Goal: Transaction & Acquisition: Purchase product/service

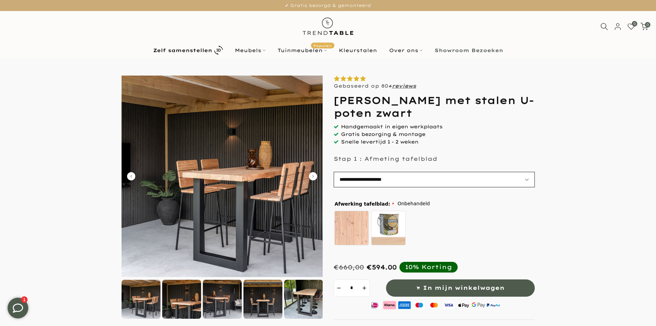
click at [358, 181] on select "**********" at bounding box center [434, 180] width 201 height 16
click at [334, 172] on select "**********" at bounding box center [434, 180] width 201 height 16
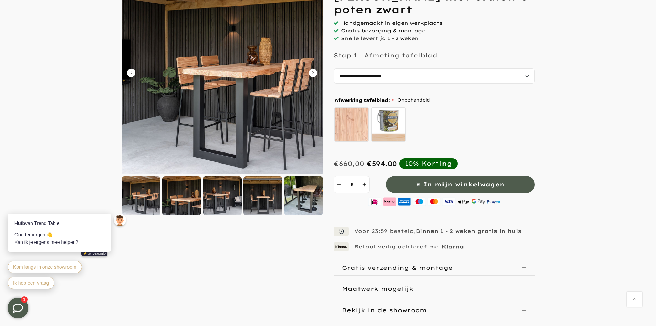
click at [304, 205] on div at bounding box center [303, 195] width 39 height 39
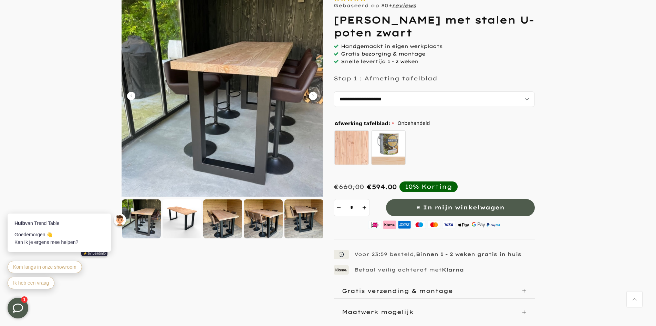
scroll to position [69, 0]
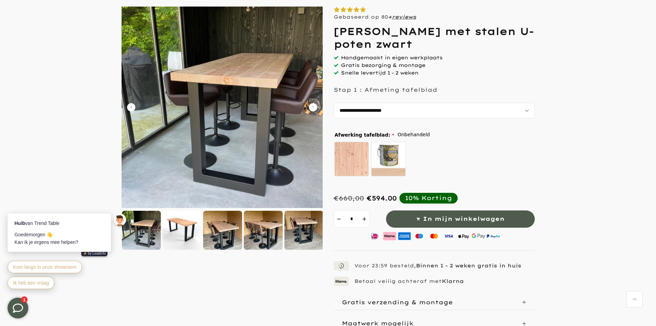
click at [268, 234] on div at bounding box center [263, 230] width 39 height 39
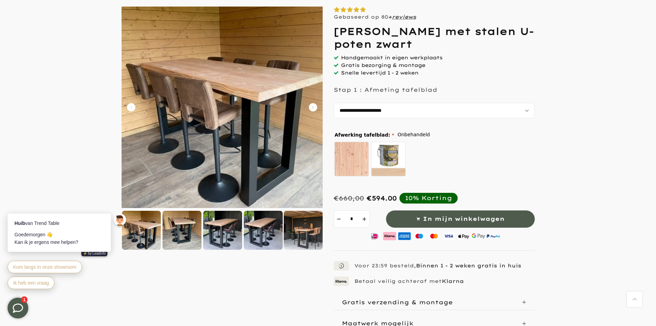
click at [223, 231] on div at bounding box center [222, 230] width 39 height 39
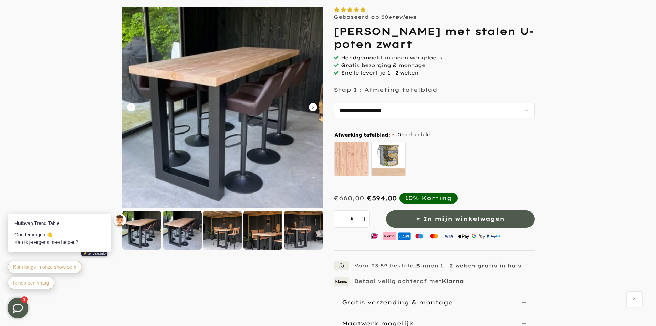
click at [185, 235] on div at bounding box center [182, 230] width 39 height 39
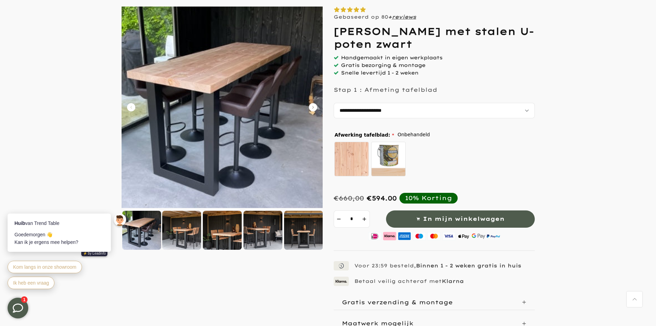
click at [141, 234] on img at bounding box center [141, 230] width 39 height 39
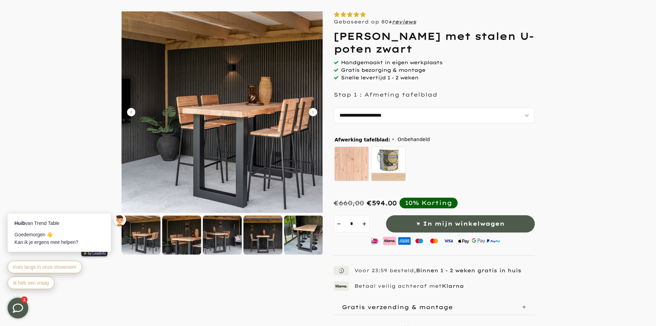
scroll to position [69, 0]
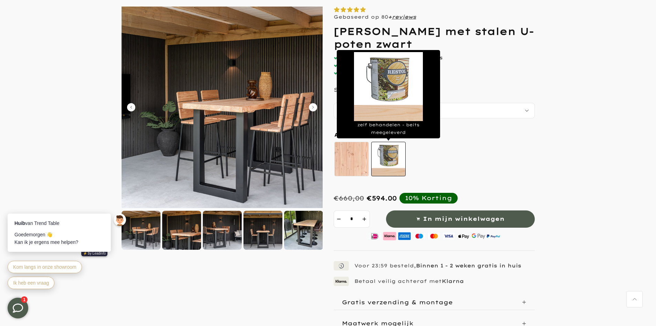
click at [392, 167] on label "zelf behandelen - beits meegeleverd" at bounding box center [388, 159] width 34 height 34
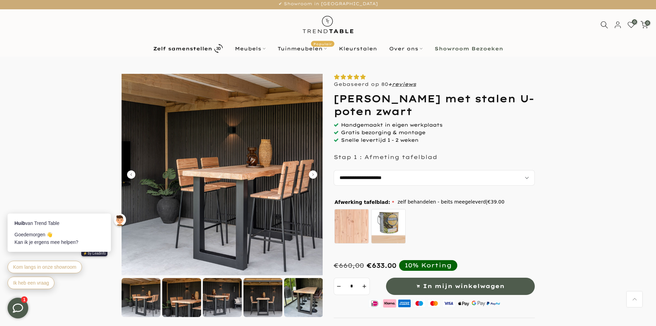
scroll to position [0, 0]
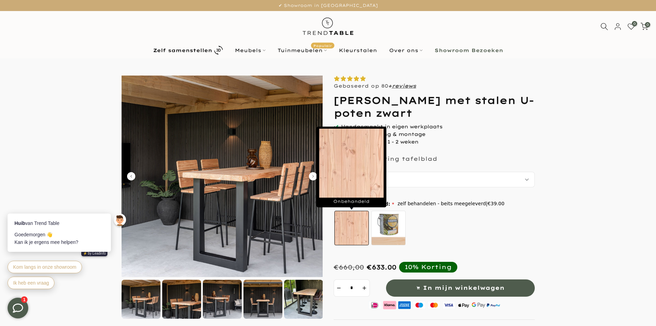
click at [354, 232] on label "Onbehandeld" at bounding box center [352, 228] width 34 height 34
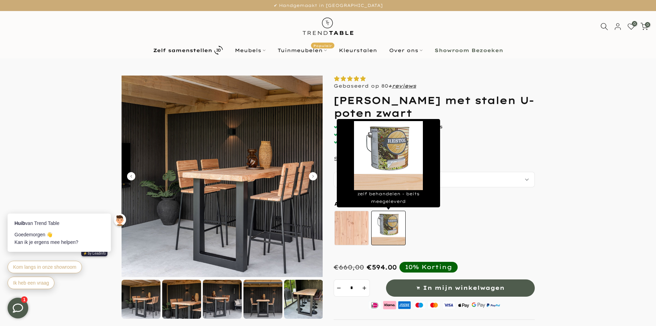
click at [391, 234] on label "zelf behandelen - beits meegeleverd" at bounding box center [388, 228] width 34 height 34
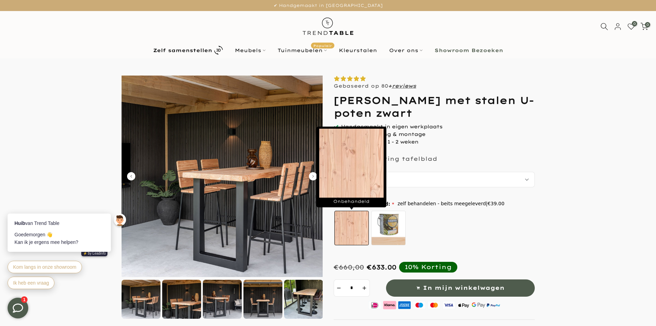
click at [353, 234] on label "Onbehandeld" at bounding box center [352, 228] width 34 height 34
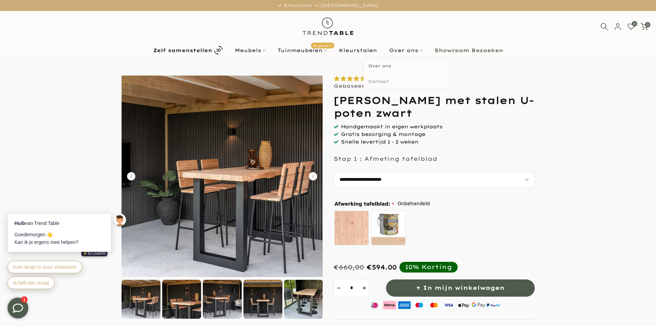
click at [380, 81] on link "Contact" at bounding box center [407, 82] width 86 height 16
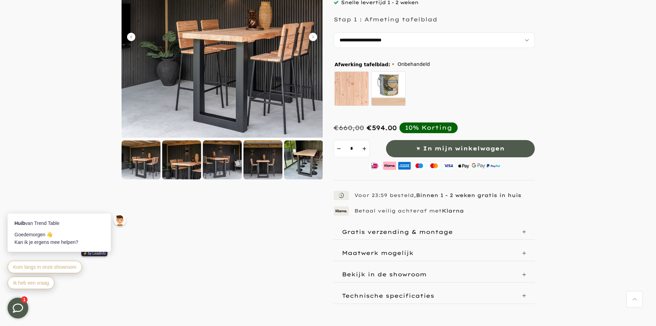
scroll to position [103, 0]
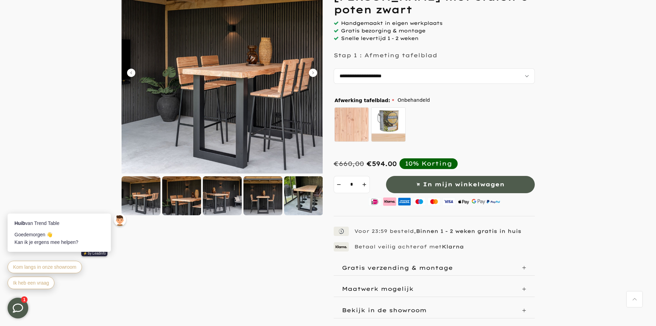
click at [231, 281] on div at bounding box center [222, 155] width 201 height 367
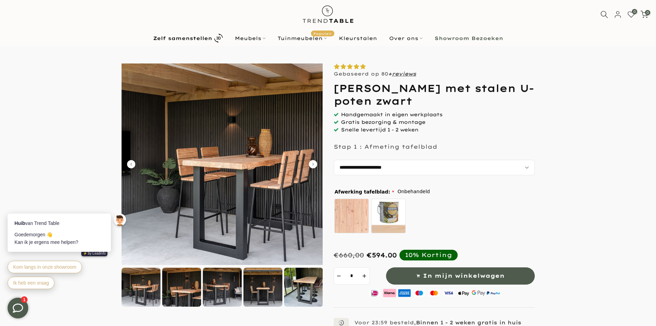
scroll to position [0, 0]
